Goal: Task Accomplishment & Management: Complete application form

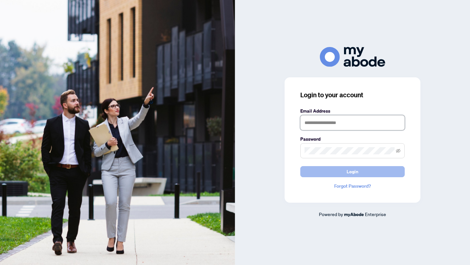
type input "**********"
click at [358, 170] on button "Login" at bounding box center [352, 171] width 104 height 11
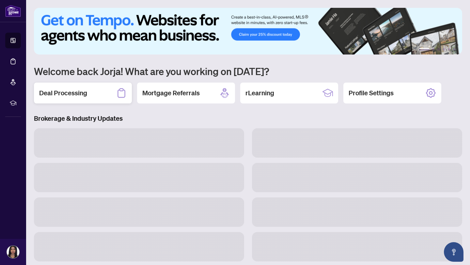
click at [111, 95] on div "Deal Processing" at bounding box center [83, 93] width 98 height 21
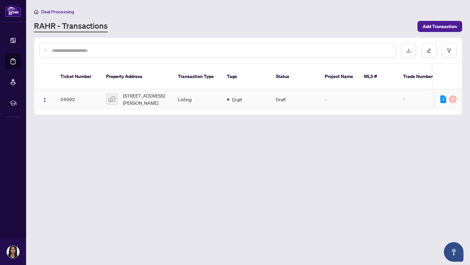
click at [266, 89] on td "Draft" at bounding box center [246, 99] width 49 height 20
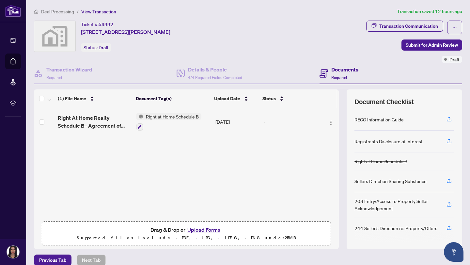
scroll to position [8, 0]
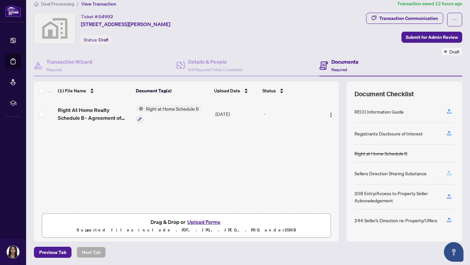
click at [446, 173] on icon "button" at bounding box center [449, 173] width 6 height 6
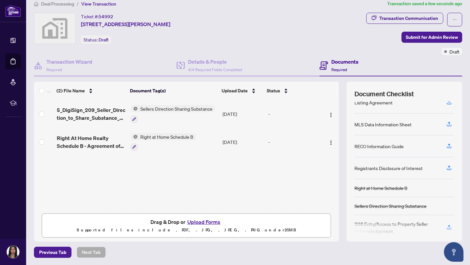
scroll to position [84, 0]
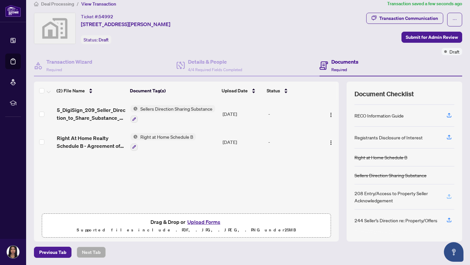
click at [452, 197] on button "button" at bounding box center [449, 196] width 10 height 11
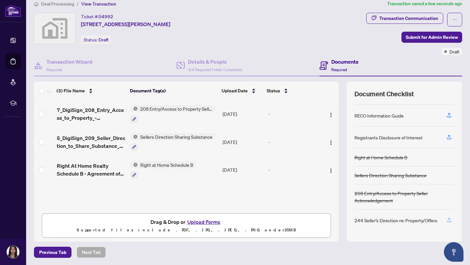
click at [447, 221] on icon "button" at bounding box center [449, 221] width 5 height 2
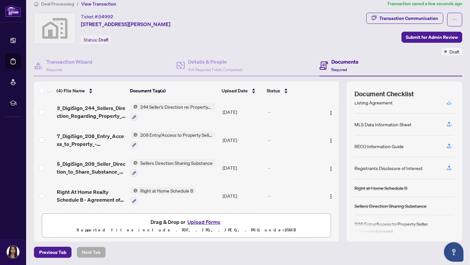
scroll to position [49, 0]
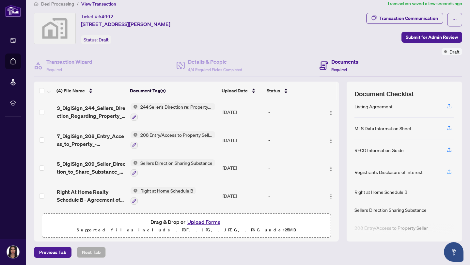
click at [448, 170] on icon "button" at bounding box center [449, 172] width 6 height 6
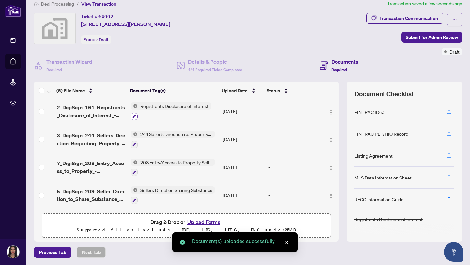
click at [132, 116] on icon "button" at bounding box center [134, 117] width 4 height 4
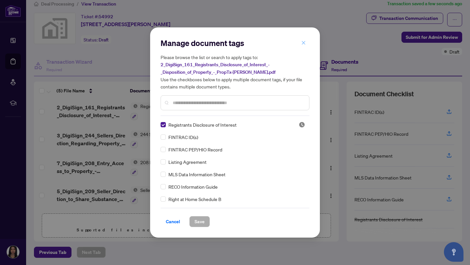
click at [304, 42] on icon "close" at bounding box center [304, 43] width 4 height 4
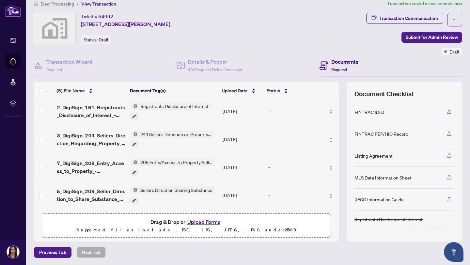
scroll to position [0, 0]
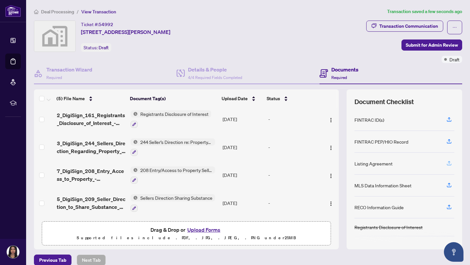
click at [447, 163] on icon "button" at bounding box center [449, 163] width 6 height 6
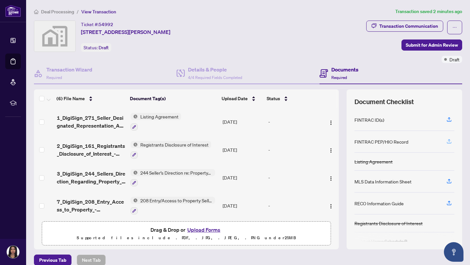
click at [450, 140] on icon "button" at bounding box center [449, 141] width 6 height 6
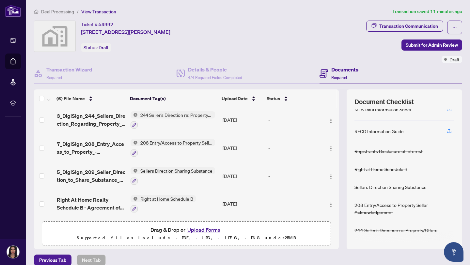
scroll to position [8, 0]
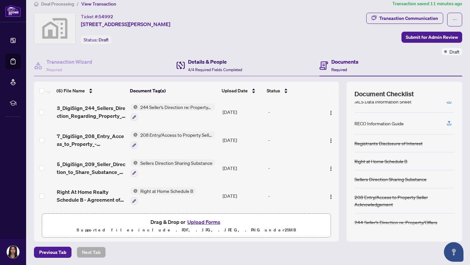
click at [216, 62] on h4 "Details & People" at bounding box center [215, 62] width 54 height 8
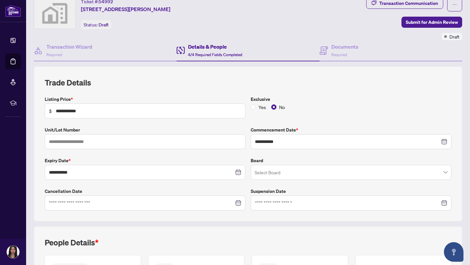
scroll to position [24, 0]
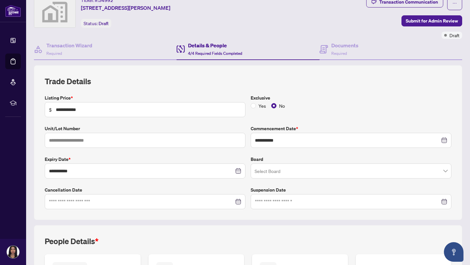
click at [318, 41] on div "Tab 2 of 3 Details & People 4/4 Required Fields Completed" at bounding box center [248, 49] width 143 height 21
click at [325, 48] on icon at bounding box center [323, 49] width 8 height 8
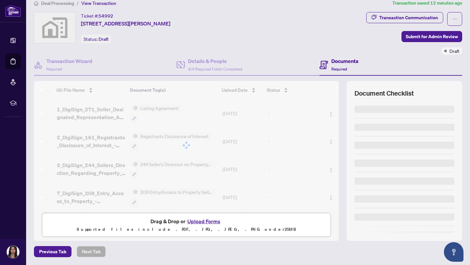
scroll to position [8, 0]
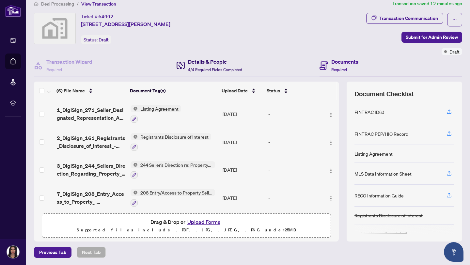
click at [222, 61] on h4 "Details & People" at bounding box center [215, 62] width 54 height 8
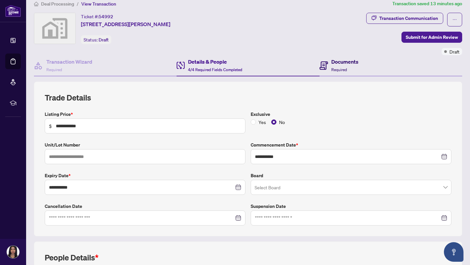
click at [330, 68] on div "Documents Required" at bounding box center [338, 65] width 39 height 15
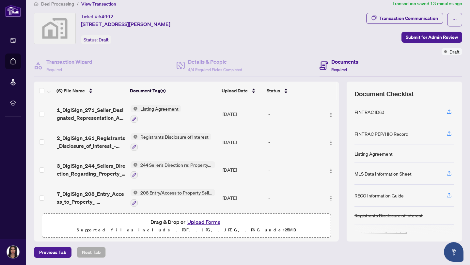
scroll to position [19, 0]
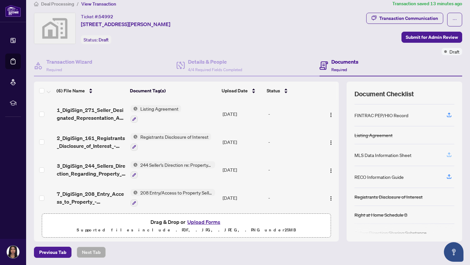
click at [452, 155] on icon "button" at bounding box center [449, 155] width 6 height 6
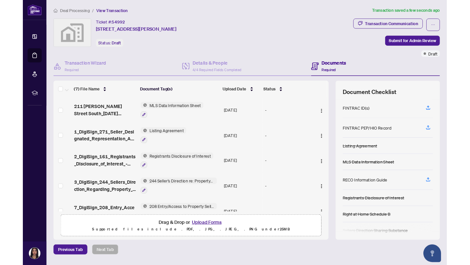
scroll to position [0, 0]
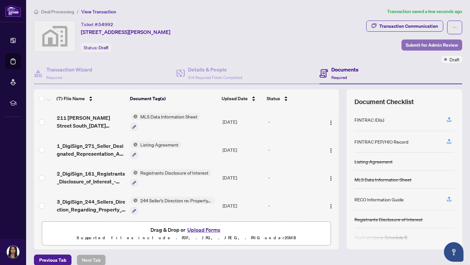
click at [450, 43] on span "Submit for Admin Review" at bounding box center [432, 45] width 52 height 10
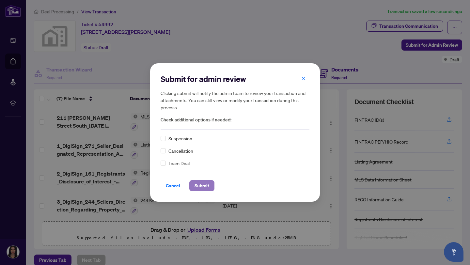
click at [207, 186] on span "Submit" at bounding box center [202, 185] width 15 height 10
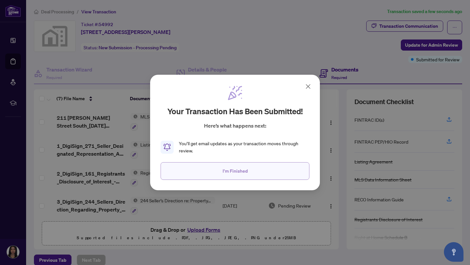
click at [221, 175] on button "I'm Finished" at bounding box center [235, 171] width 149 height 18
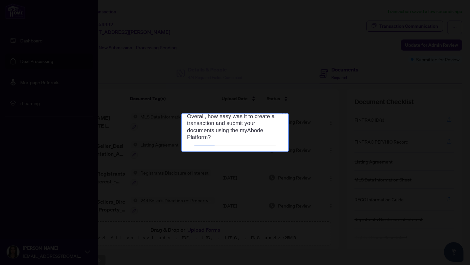
click at [14, 63] on div at bounding box center [235, 132] width 470 height 265
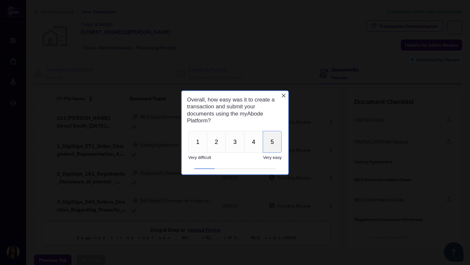
click at [274, 135] on button "5" at bounding box center [272, 142] width 19 height 22
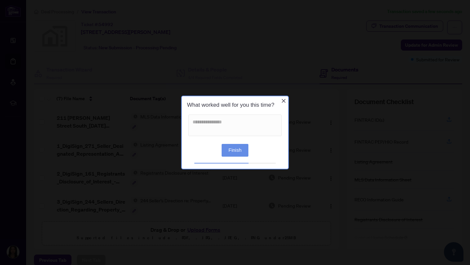
click at [236, 154] on button "Finish" at bounding box center [235, 150] width 27 height 13
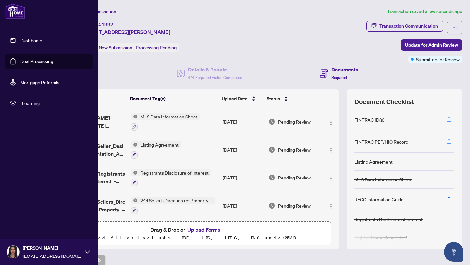
click at [20, 62] on link "Deal Processing" at bounding box center [36, 61] width 33 height 6
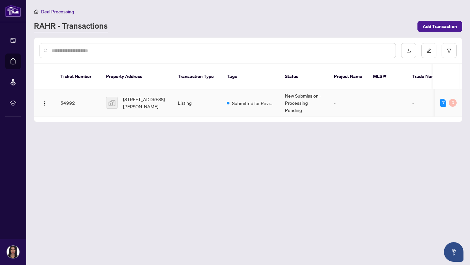
click at [366, 98] on td "-" at bounding box center [348, 102] width 39 height 27
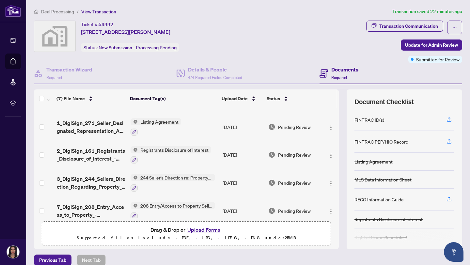
scroll to position [30, 0]
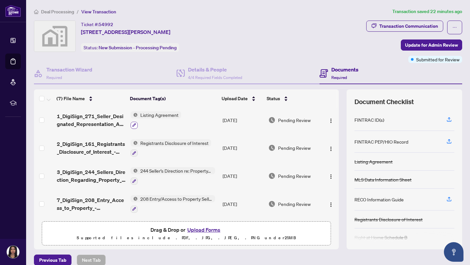
click at [132, 125] on icon "button" at bounding box center [134, 125] width 4 height 4
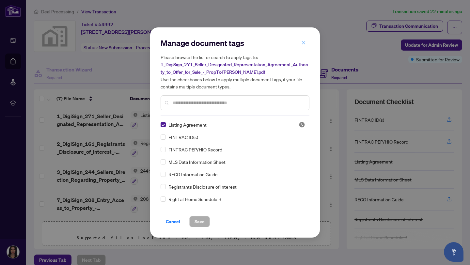
click at [304, 46] on span "button" at bounding box center [303, 43] width 5 height 10
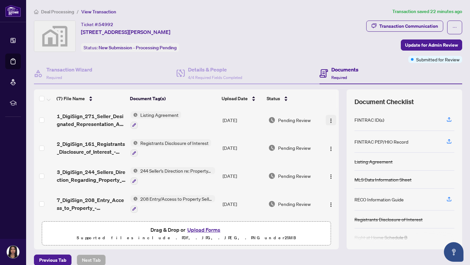
click at [326, 119] on button "button" at bounding box center [331, 120] width 10 height 10
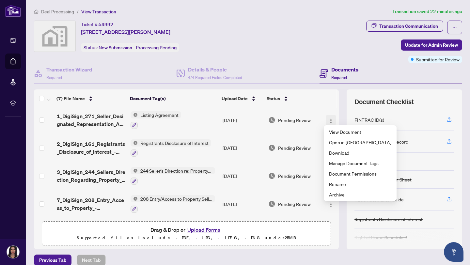
click at [326, 119] on button "button" at bounding box center [331, 120] width 10 height 10
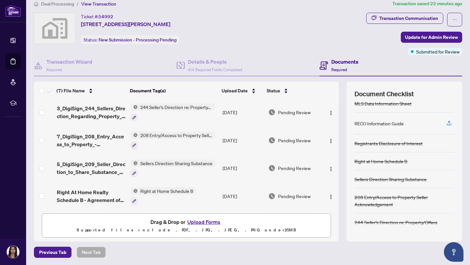
scroll to position [0, 0]
